Goal: Task Accomplishment & Management: Use online tool/utility

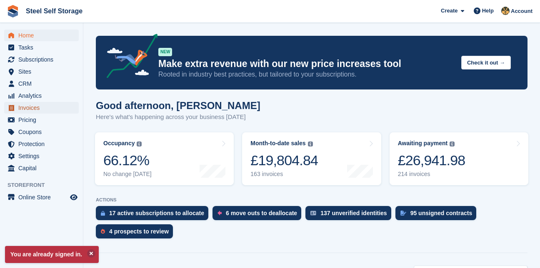
click at [23, 109] on span "Invoices" at bounding box center [43, 108] width 50 height 12
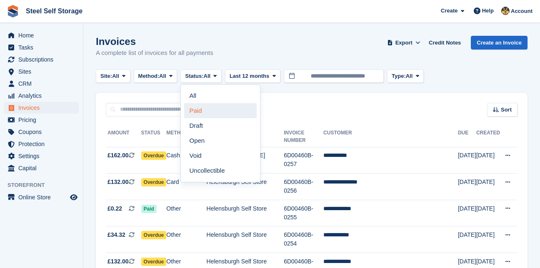
click at [189, 112] on link "Paid" at bounding box center [220, 110] width 73 height 15
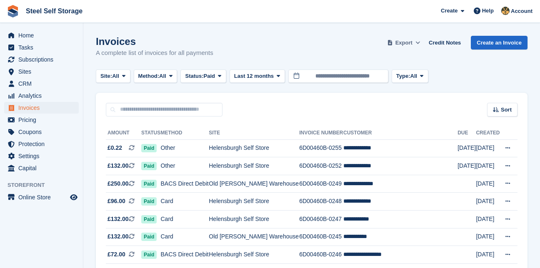
click at [412, 43] on span "Export" at bounding box center [404, 43] width 17 height 8
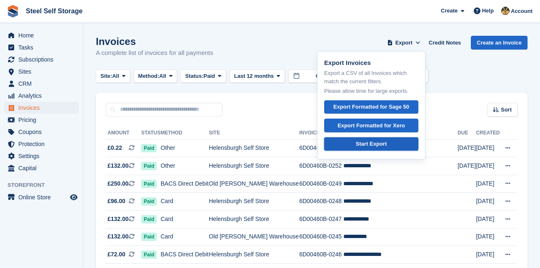
click at [398, 142] on link "Start Export" at bounding box center [371, 145] width 94 height 14
click at [496, 53] on div "Invoices A complete list of invoices for all payments Export Export Invoices Ex…" at bounding box center [312, 52] width 432 height 32
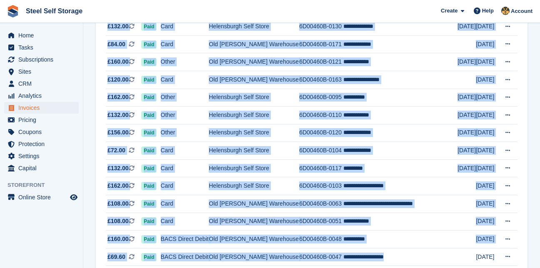
scroll to position [676, 0]
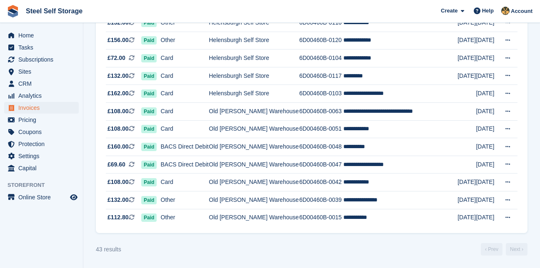
drag, startPoint x: 108, startPoint y: 132, endPoint x: 510, endPoint y: 228, distance: 413.0
drag, startPoint x: 537, startPoint y: 78, endPoint x: 539, endPoint y: 123, distance: 45.5
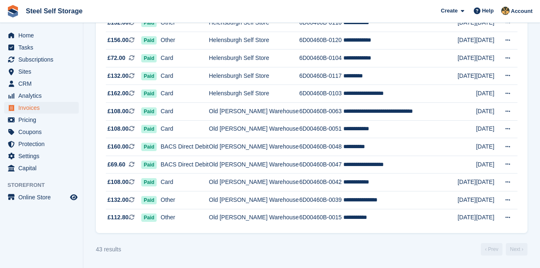
drag, startPoint x: 539, startPoint y: 123, endPoint x: 534, endPoint y: 130, distance: 8.3
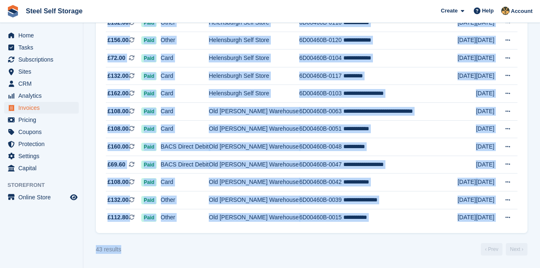
drag, startPoint x: 534, startPoint y: 130, endPoint x: 251, endPoint y: 253, distance: 308.2
click at [251, 253] on div "43 results ‹ Prev Next ›" at bounding box center [312, 249] width 432 height 13
drag, startPoint x: 251, startPoint y: 253, endPoint x: 253, endPoint y: 243, distance: 10.1
click at [253, 243] on div "43 results ‹ Prev Next ›" at bounding box center [312, 249] width 432 height 13
click at [40, 79] on span "CRM" at bounding box center [43, 84] width 50 height 12
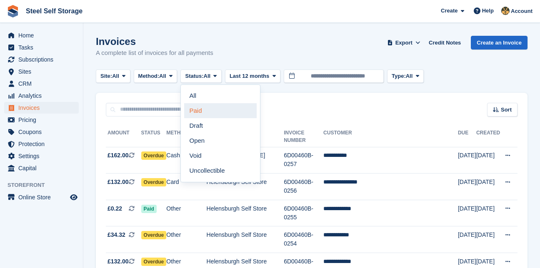
click at [209, 111] on link "Paid" at bounding box center [220, 110] width 73 height 15
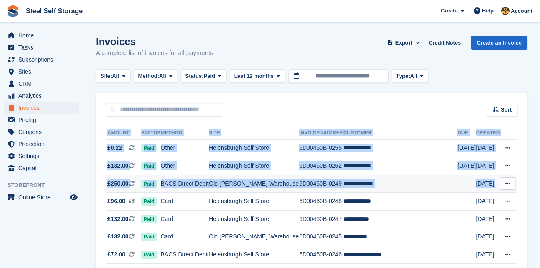
drag, startPoint x: 108, startPoint y: 131, endPoint x: 511, endPoint y: 181, distance: 406.1
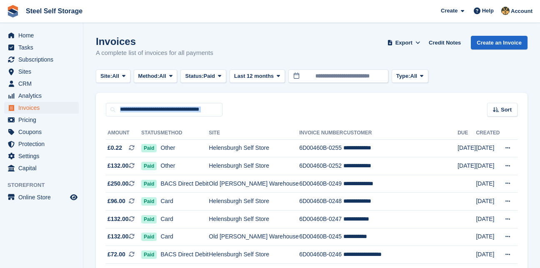
click at [460, 79] on div "Site: All All [GEOGRAPHIC_DATA][PERSON_NAME] Self Store Method: All All Bank Tr…" at bounding box center [312, 77] width 432 height 14
drag, startPoint x: 460, startPoint y: 79, endPoint x: 430, endPoint y: 88, distance: 30.9
click at [237, 108] on div "Sort Sort by Date created Created (oldest first) Created (newest first)" at bounding box center [312, 105] width 432 height 24
